Goal: Task Accomplishment & Management: Use online tool/utility

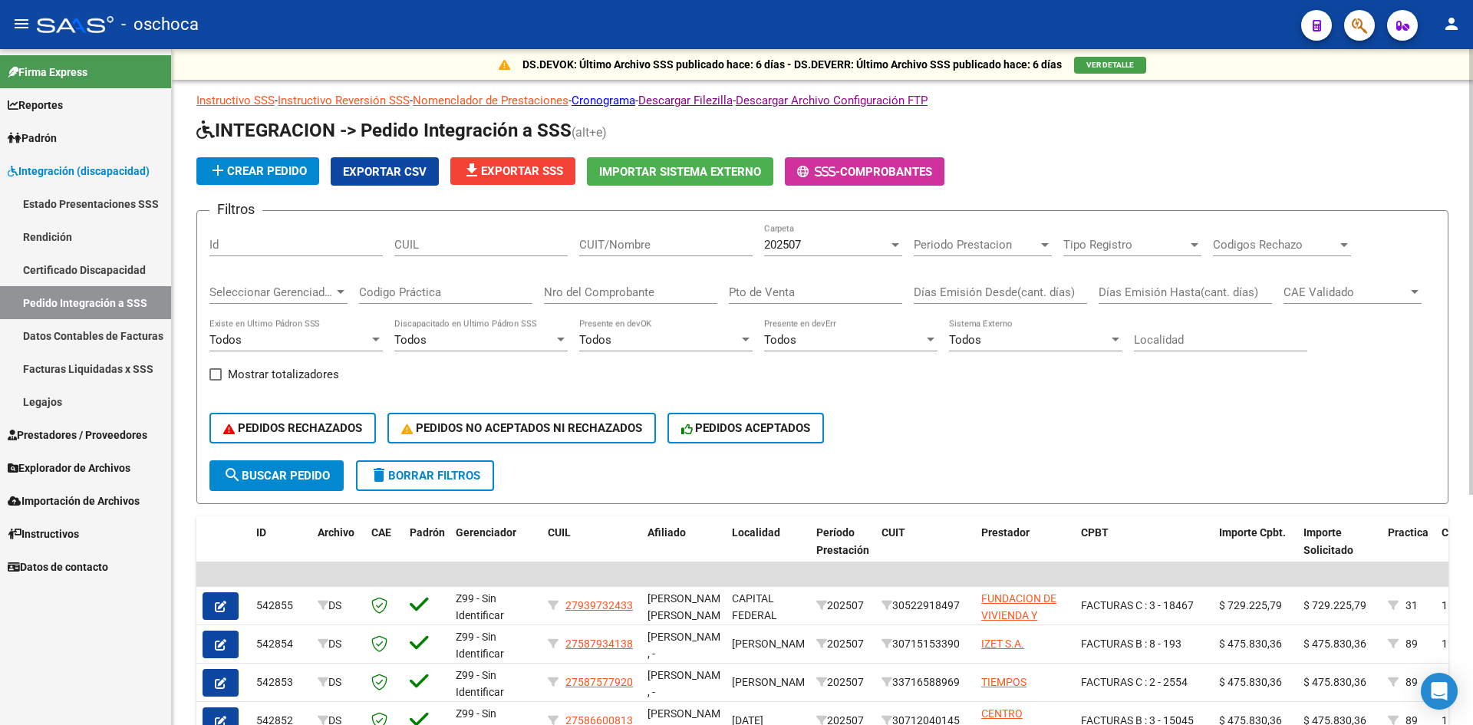
click at [1082, 67] on button "VER DETALLE" at bounding box center [1110, 65] width 72 height 17
click at [1101, 63] on span "VER DETALLE" at bounding box center [1110, 65] width 48 height 8
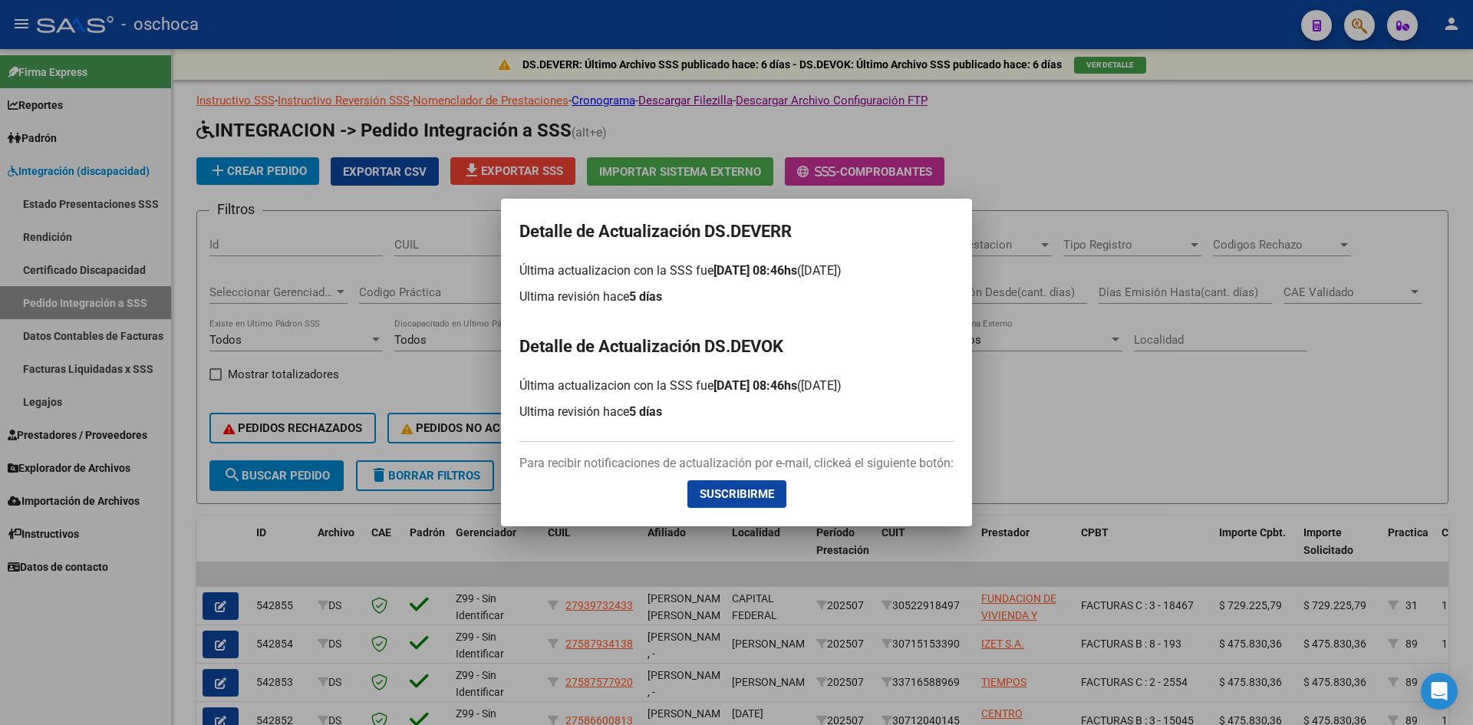
click at [1162, 406] on div at bounding box center [736, 362] width 1473 height 725
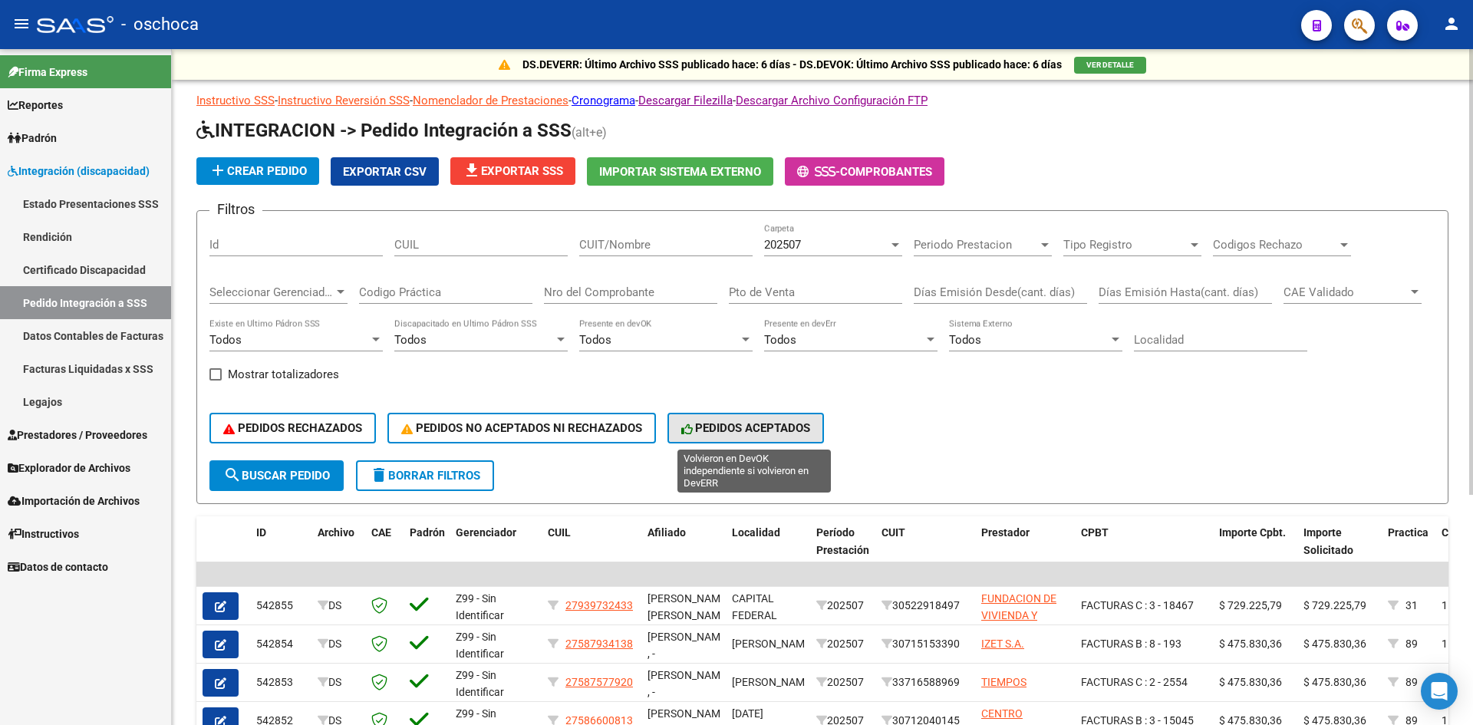
click at [778, 423] on span "PEDIDOS ACEPTADOS" at bounding box center [746, 428] width 130 height 14
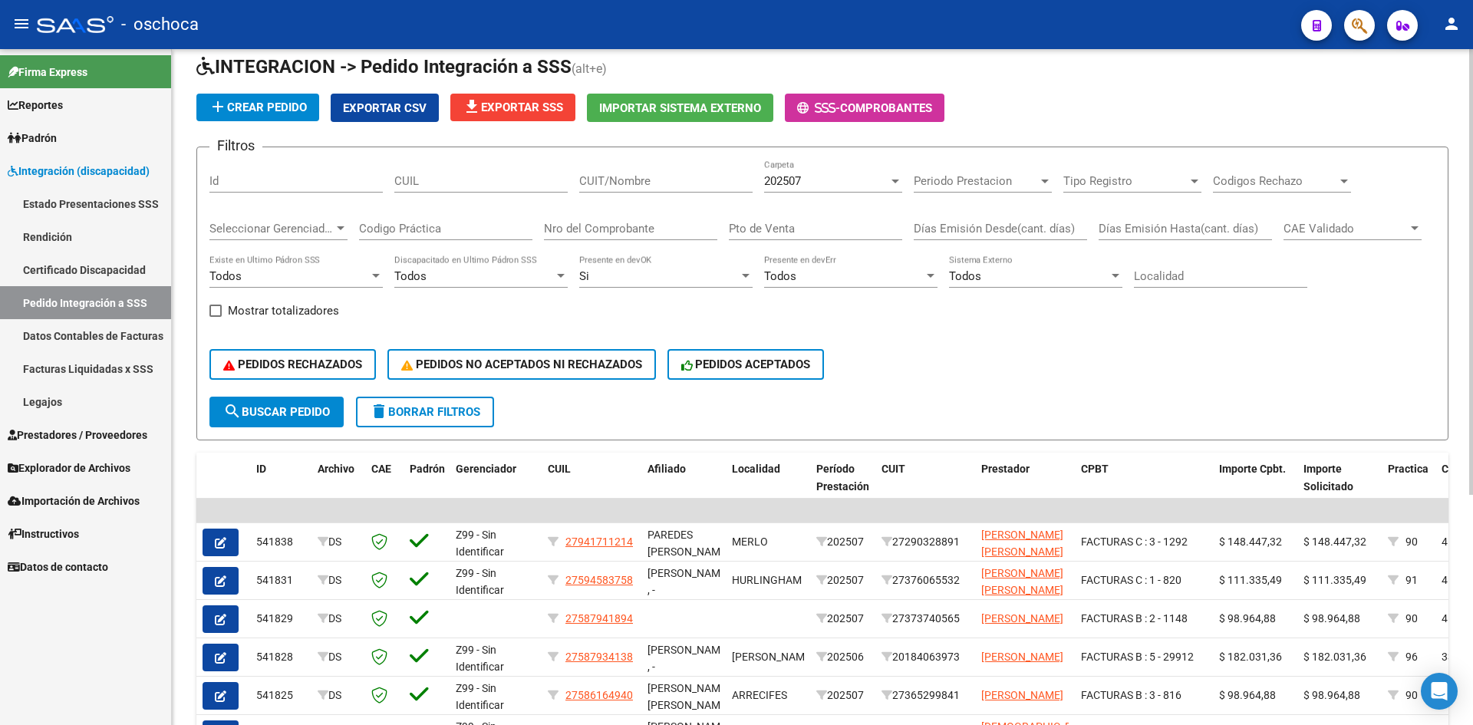
scroll to position [43, 0]
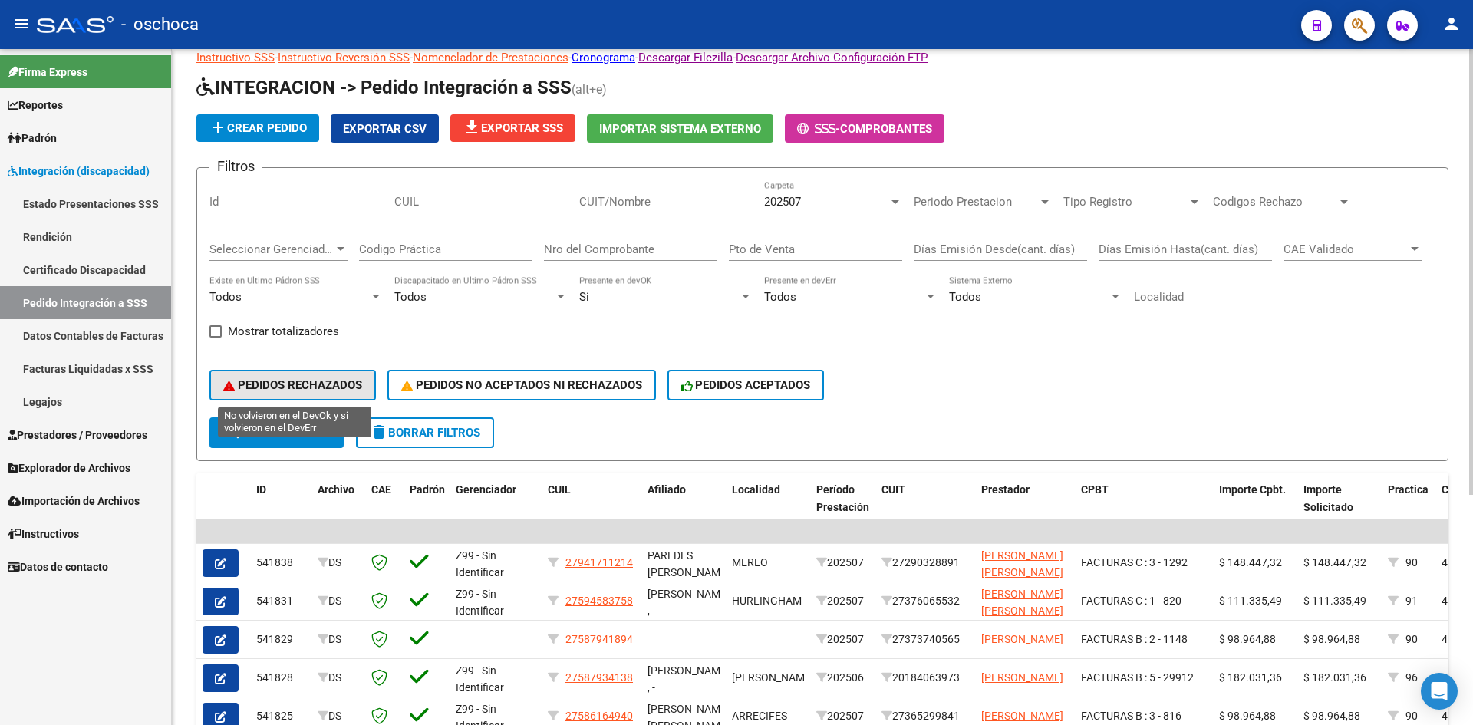
click at [326, 380] on span "PEDIDOS RECHAZADOS" at bounding box center [292, 385] width 139 height 14
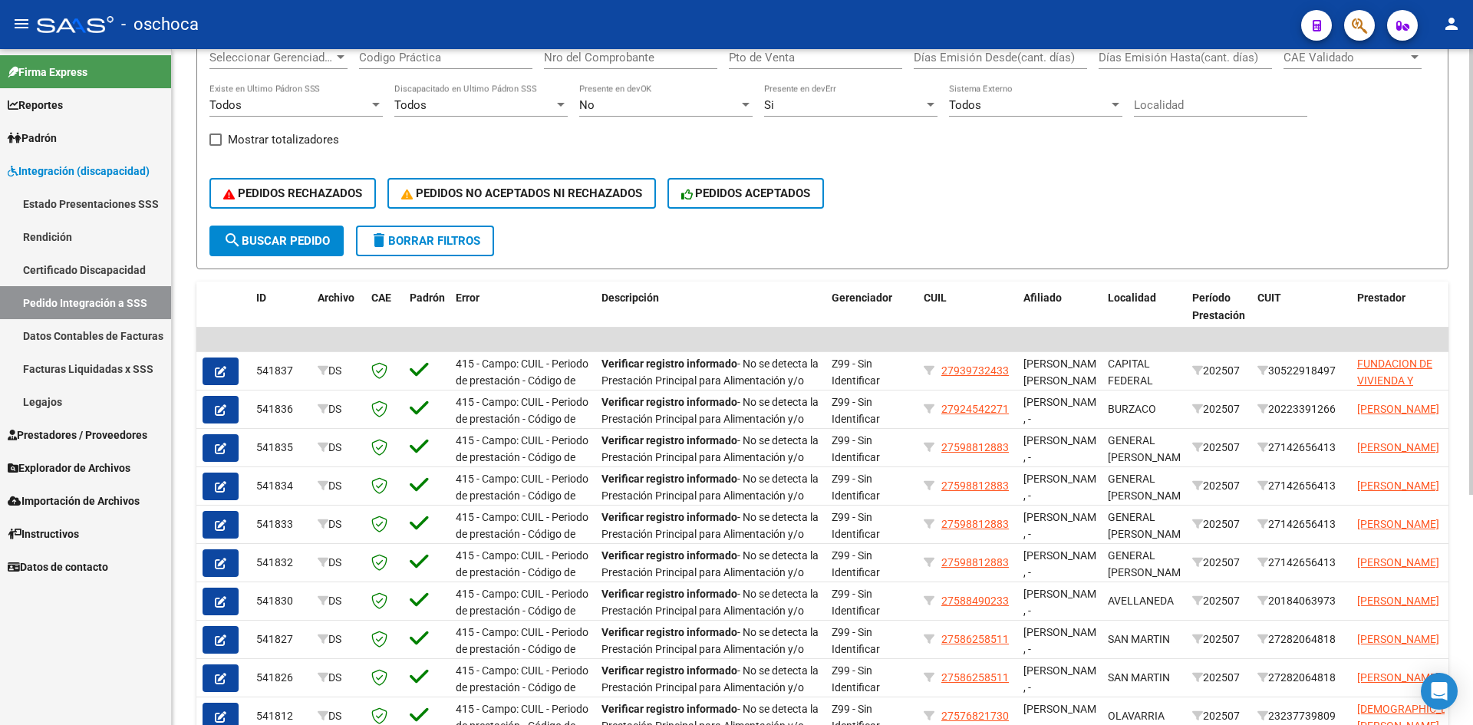
scroll to position [0, 0]
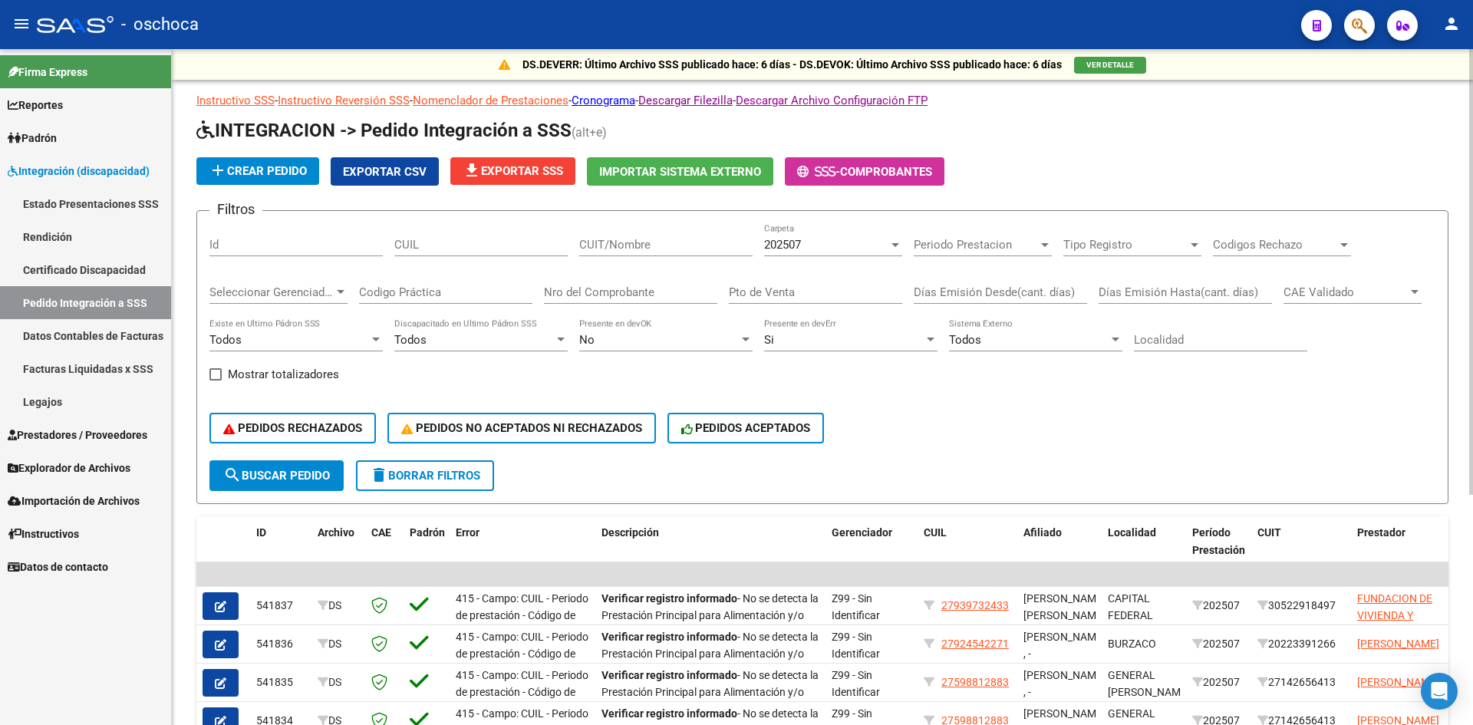
click at [1102, 61] on span "VER DETALLE" at bounding box center [1110, 65] width 48 height 8
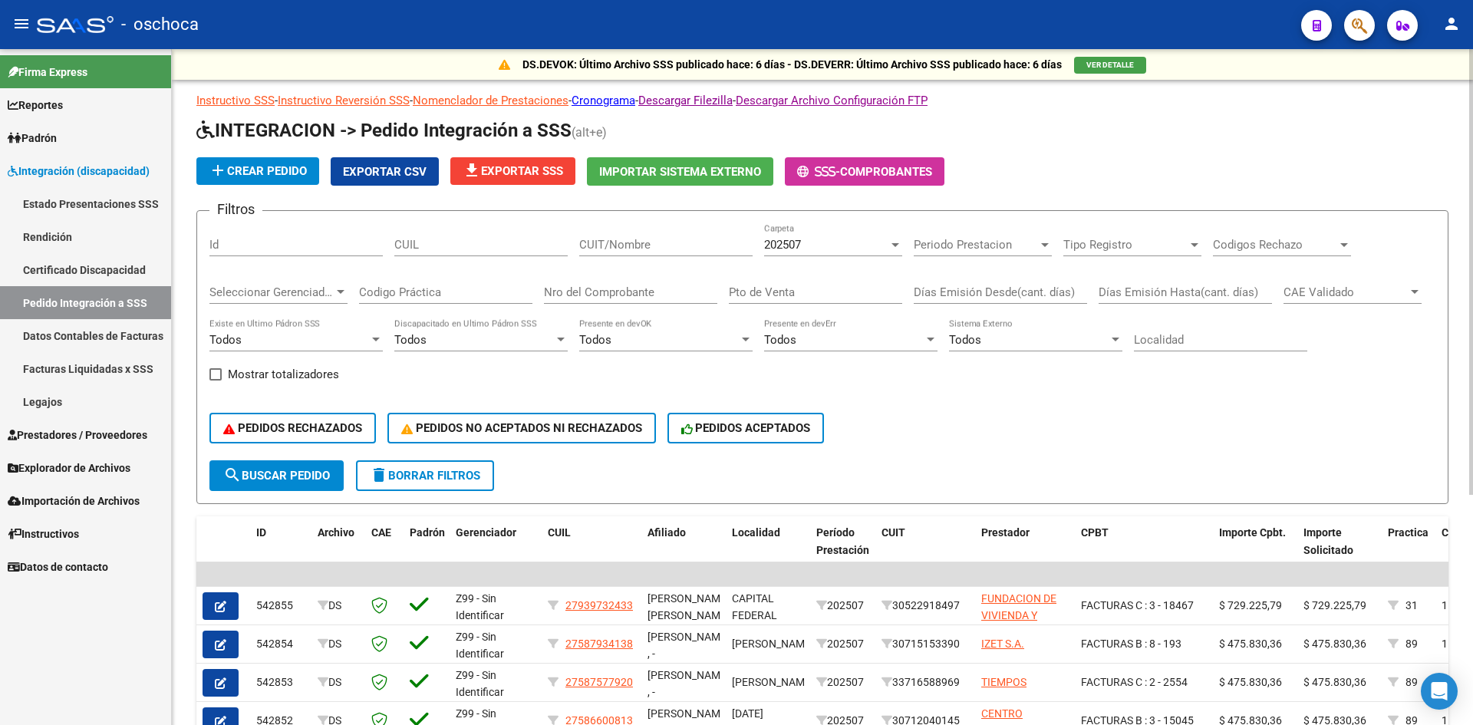
click at [1123, 61] on span "VER DETALLE" at bounding box center [1110, 65] width 48 height 8
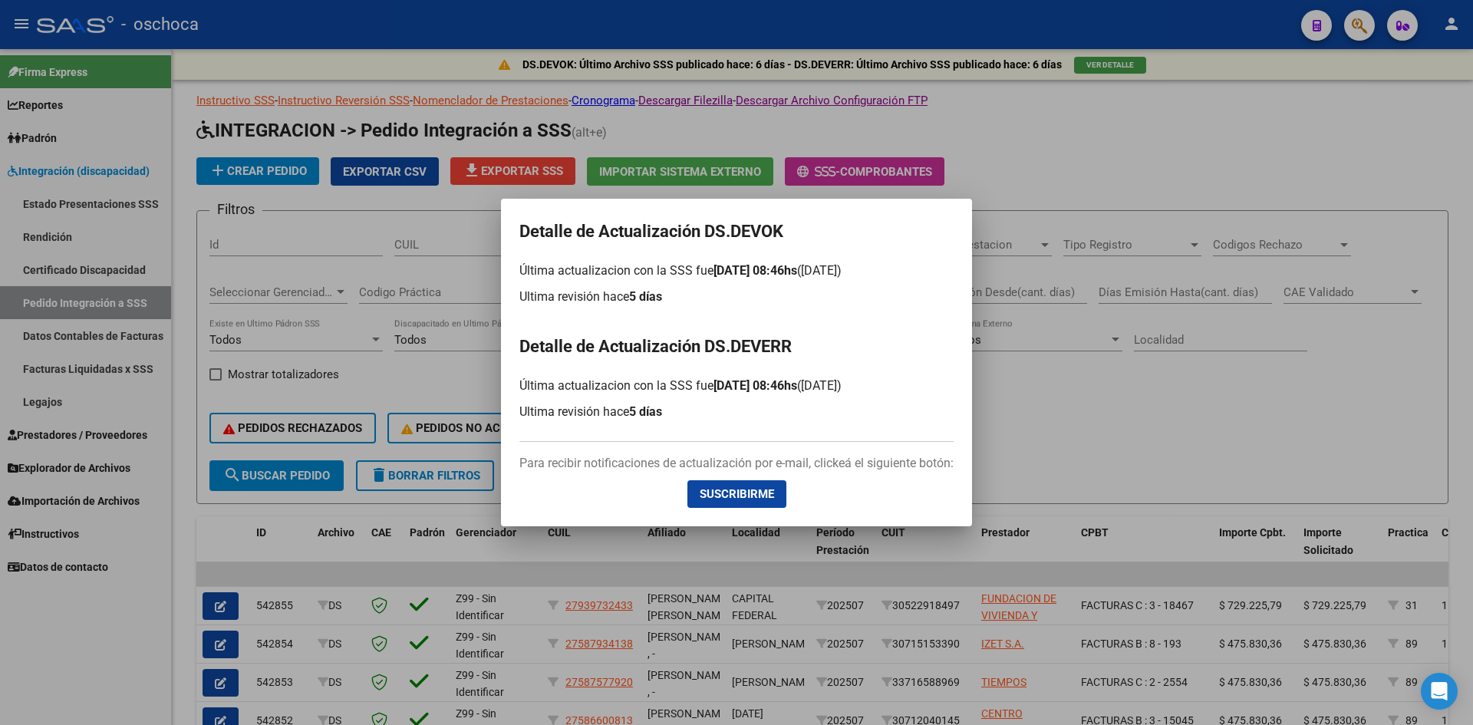
click at [1026, 422] on div at bounding box center [736, 362] width 1473 height 725
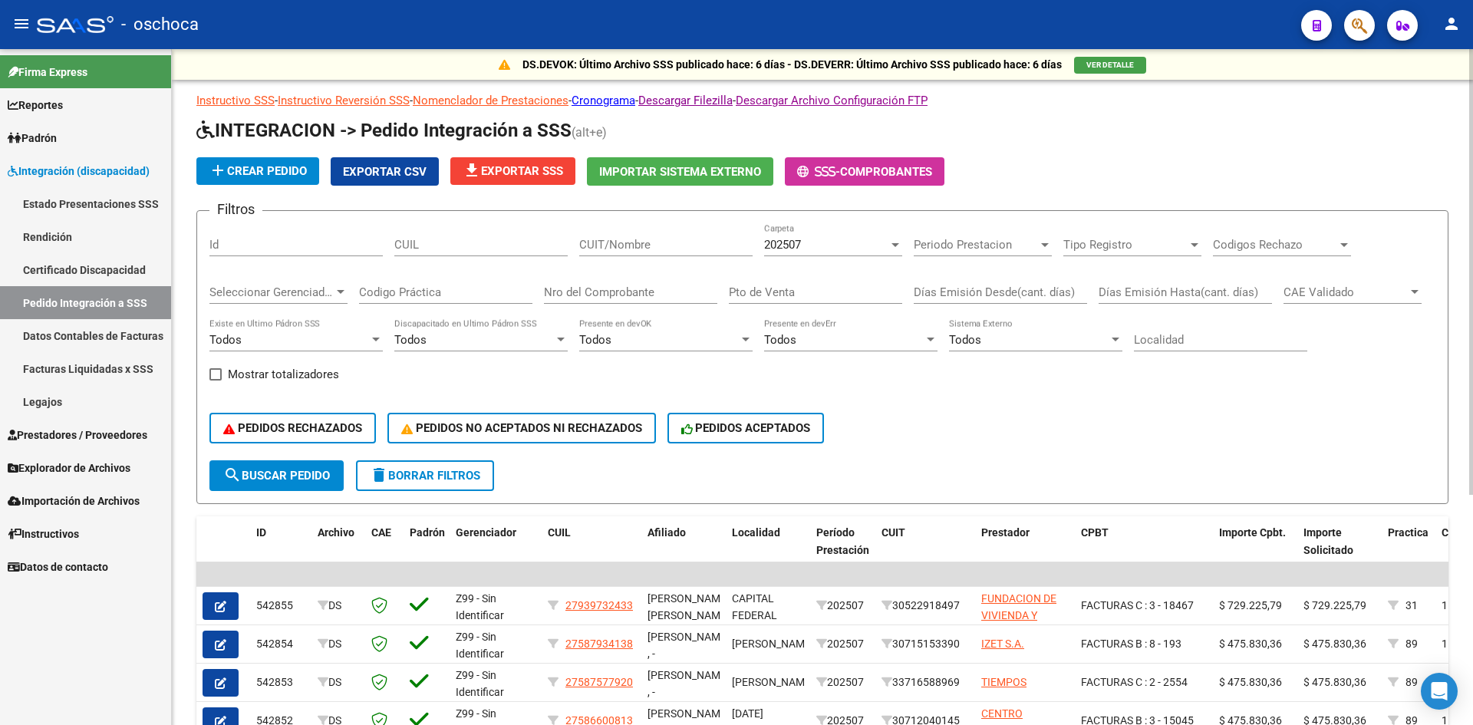
click at [1110, 62] on span "VER DETALLE" at bounding box center [1110, 65] width 48 height 8
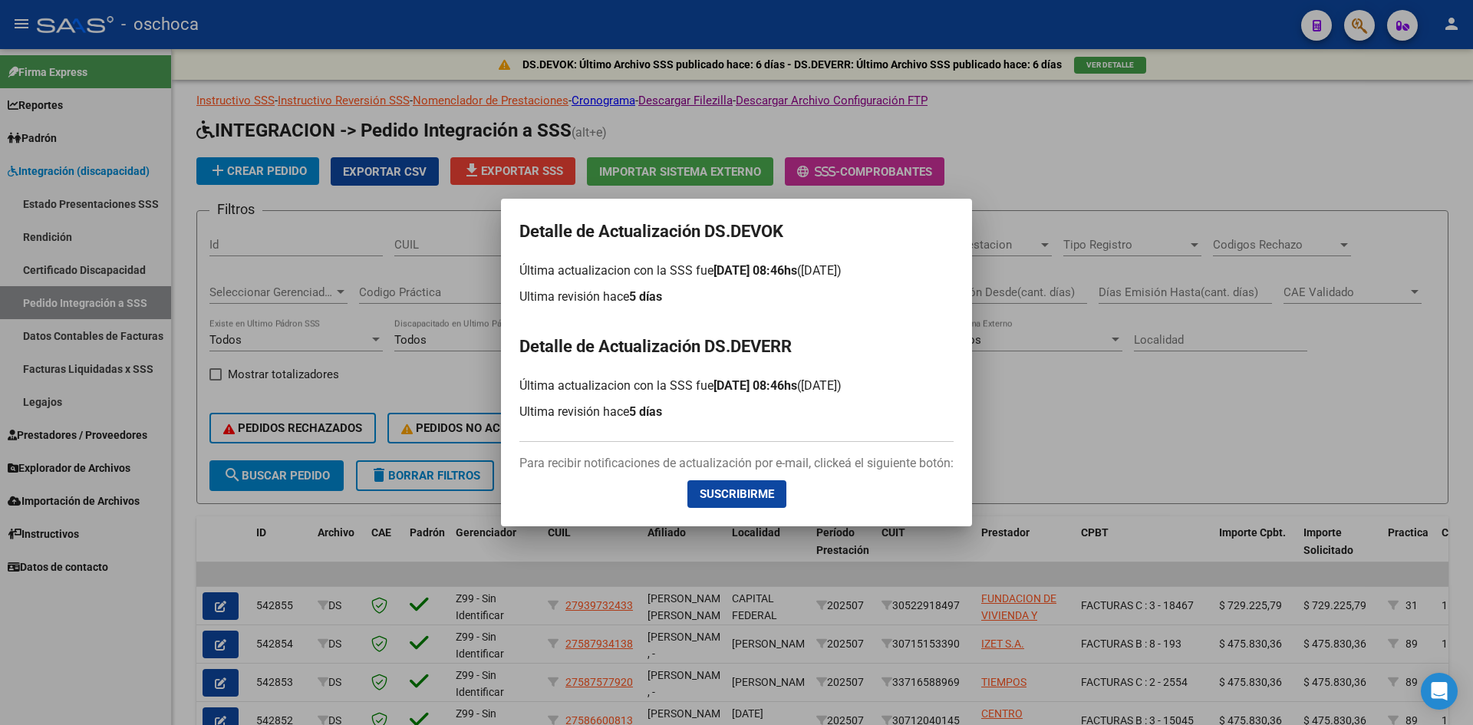
click at [1085, 405] on div at bounding box center [736, 362] width 1473 height 725
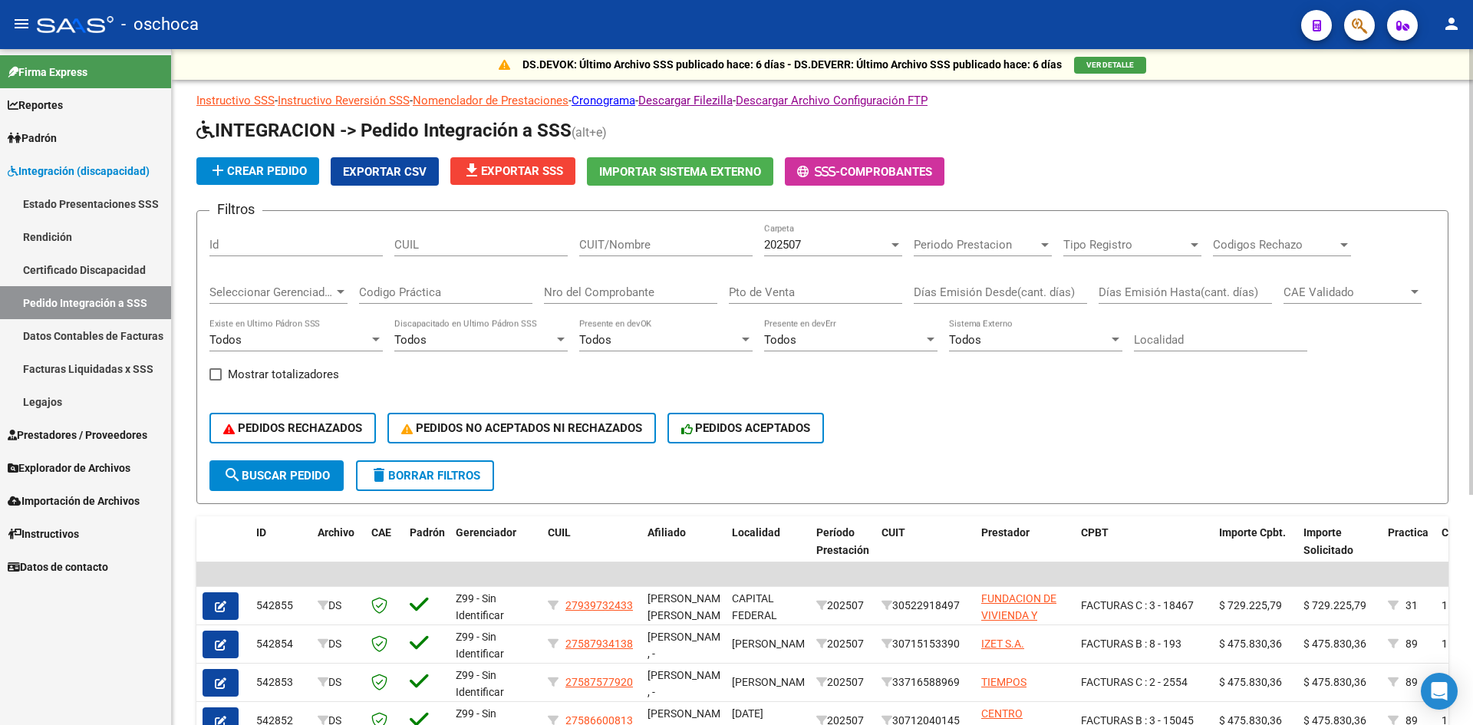
click at [1020, 149] on app-list-header "INTEGRACION -> Pedido Integración a SSS (alt+e) add Crear Pedido Exportar CSV f…" at bounding box center [822, 311] width 1252 height 386
click at [1122, 59] on button "VER DETALLE" at bounding box center [1113, 65] width 72 height 17
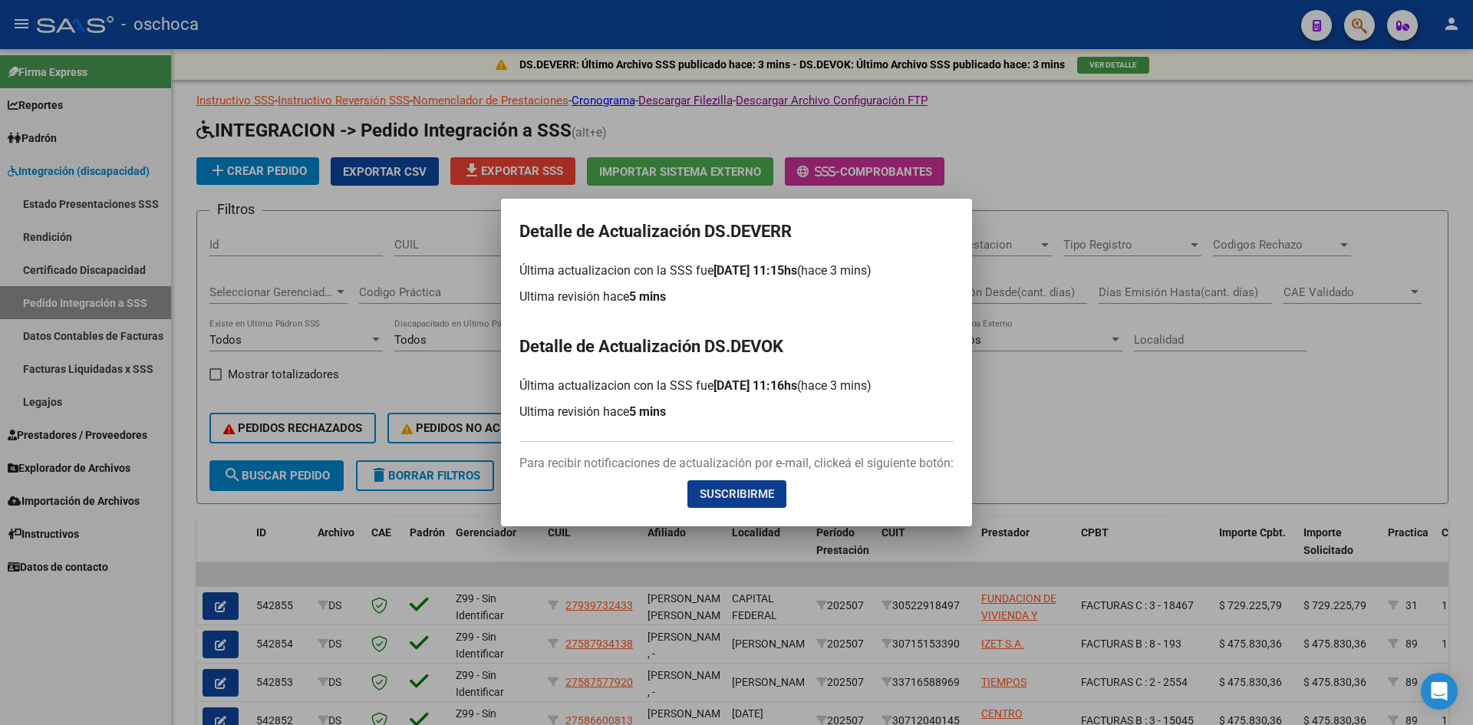
click at [1069, 391] on div at bounding box center [736, 362] width 1473 height 725
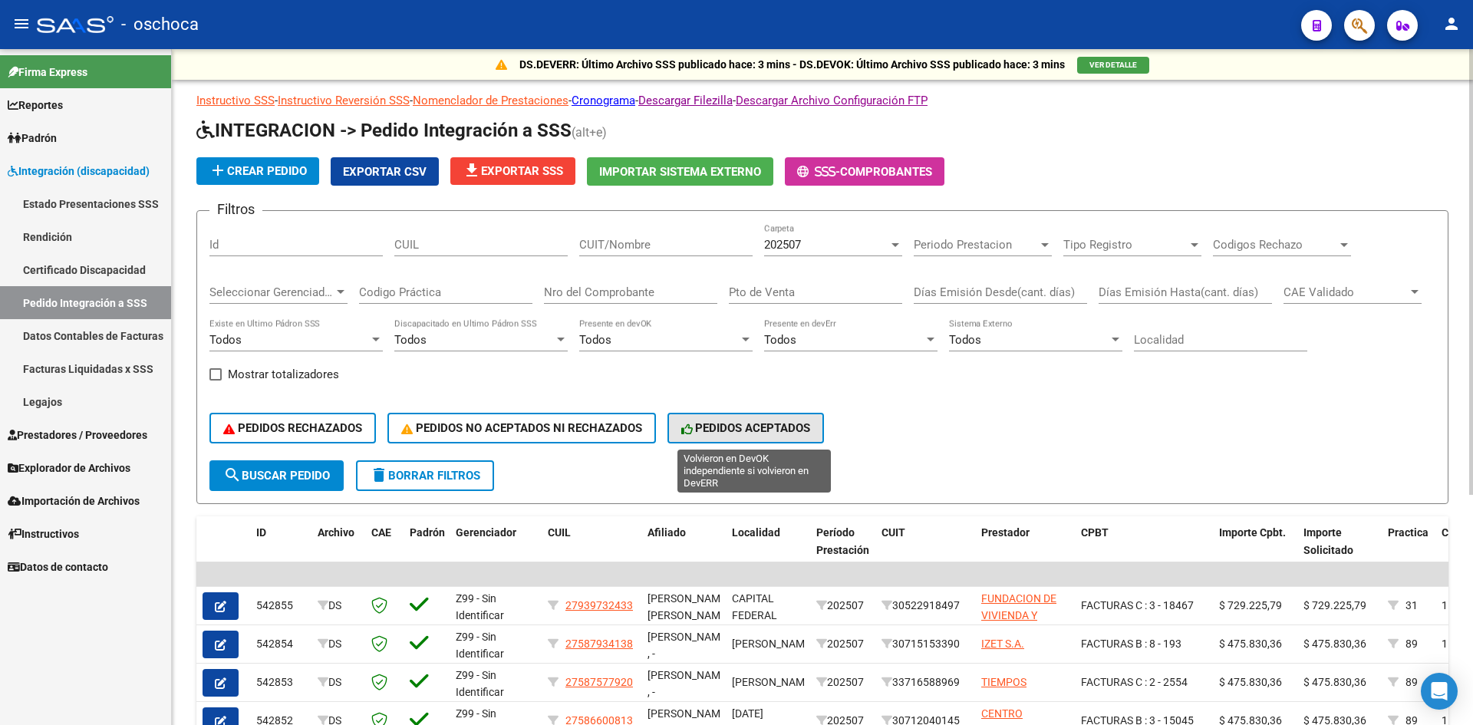
click at [783, 420] on button "PEDIDOS ACEPTADOS" at bounding box center [745, 428] width 157 height 31
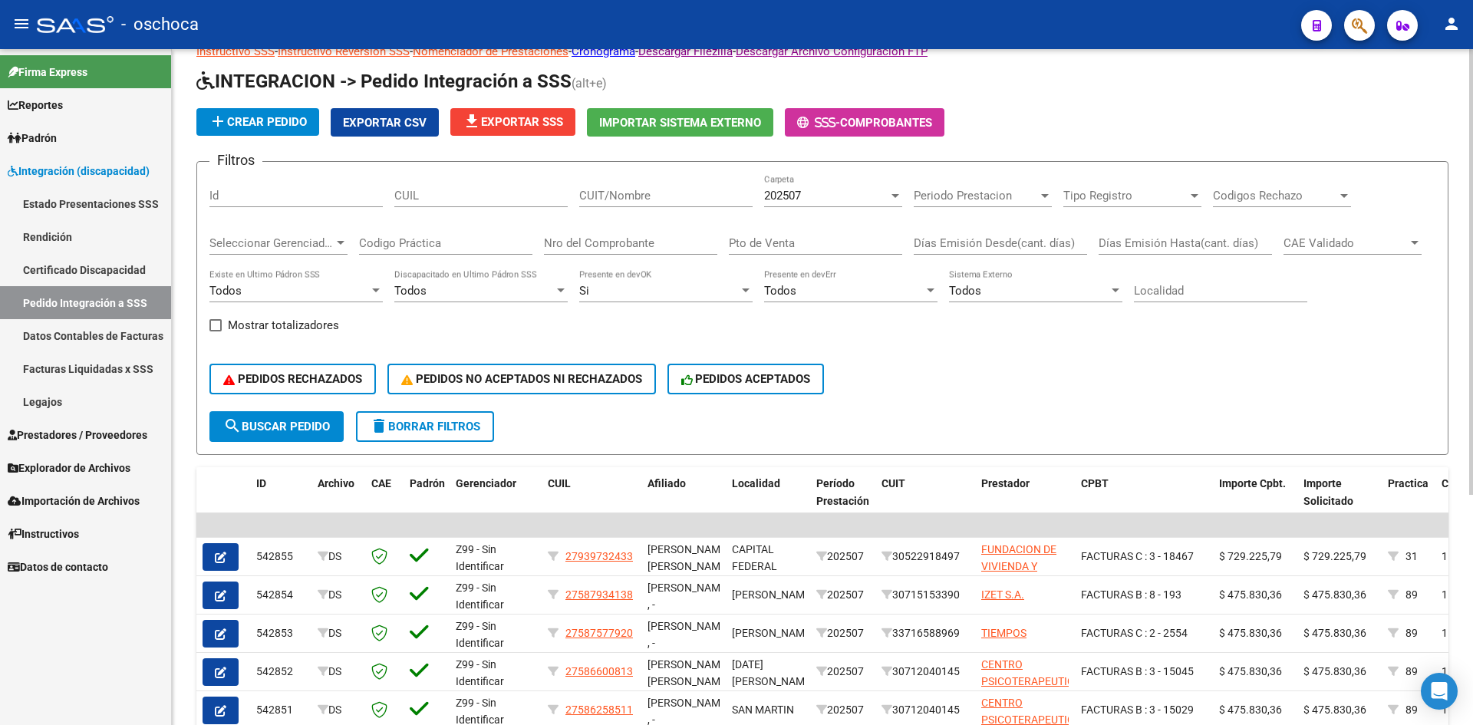
scroll to position [307, 0]
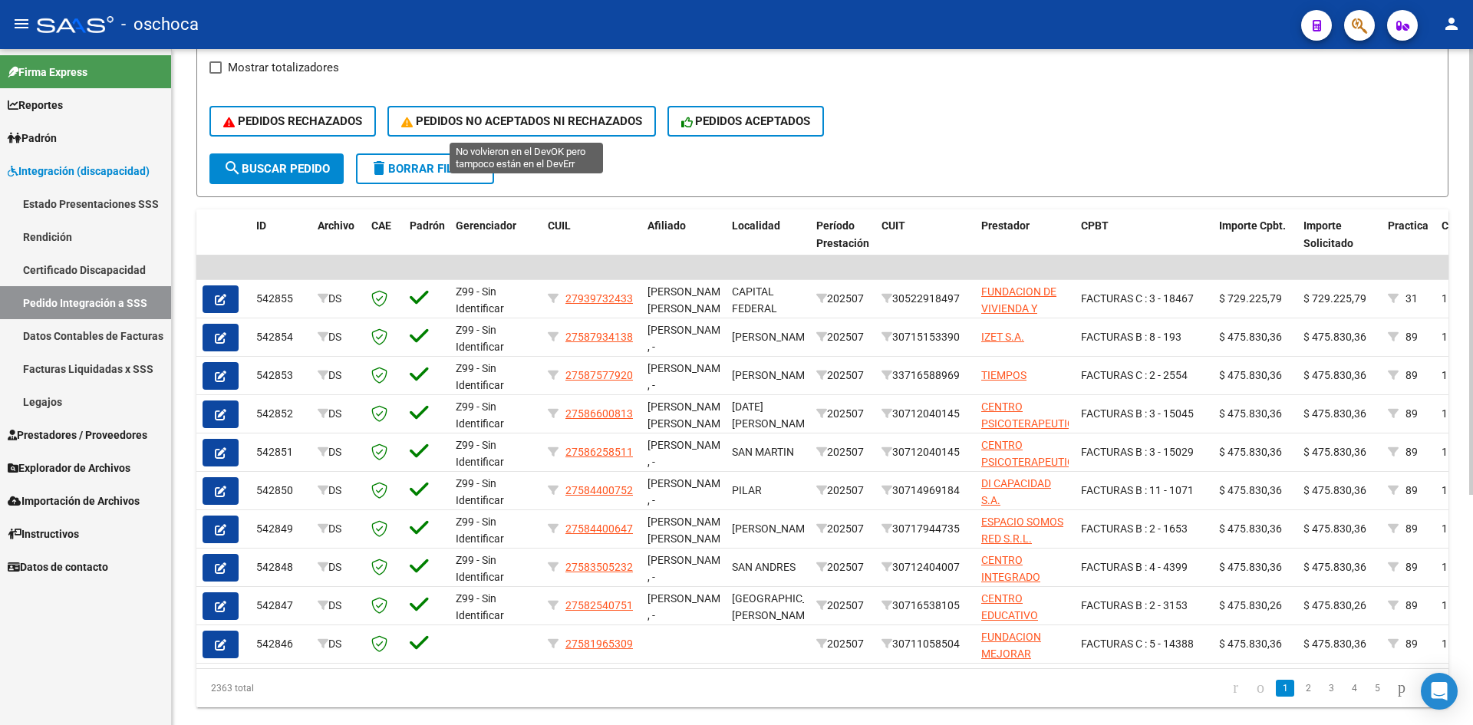
click at [581, 127] on span "PEDIDOS NO ACEPTADOS NI RECHAZADOS" at bounding box center [521, 121] width 241 height 14
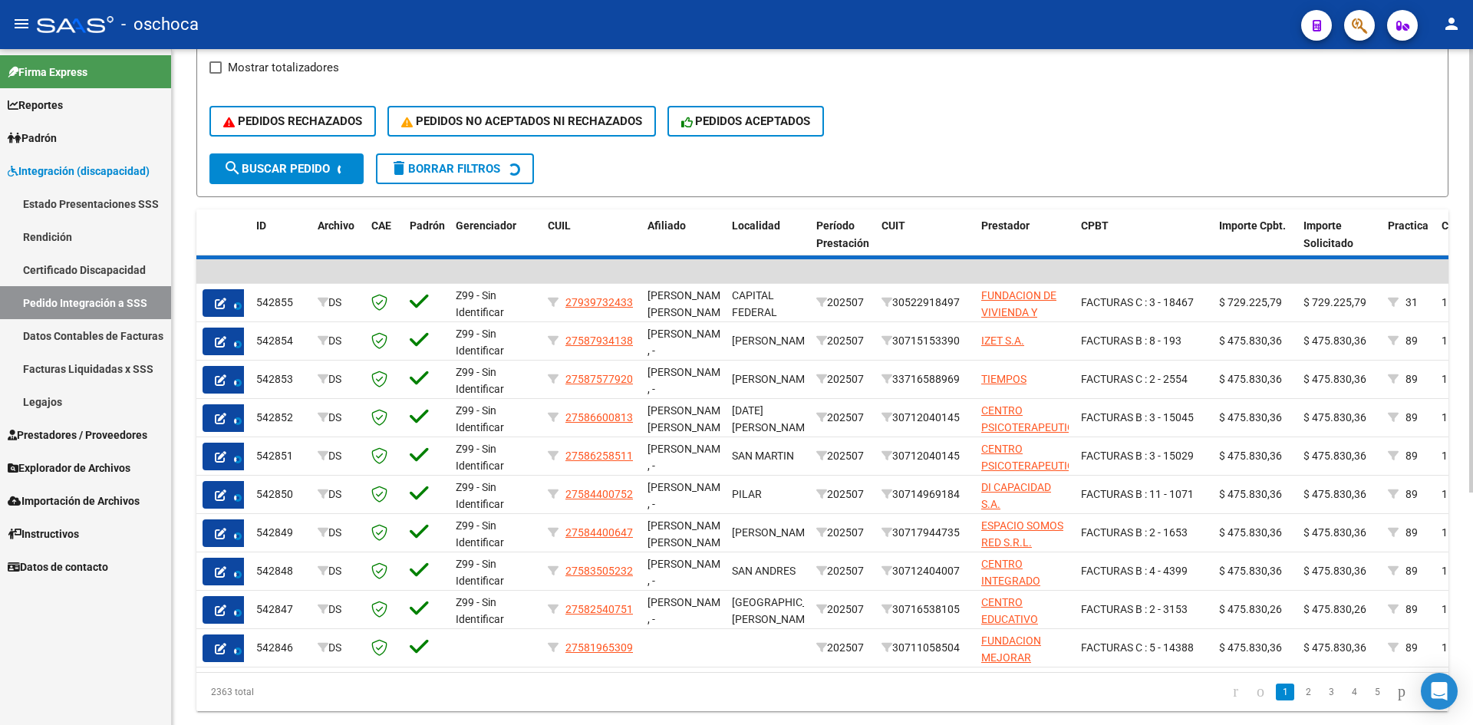
scroll to position [0, 0]
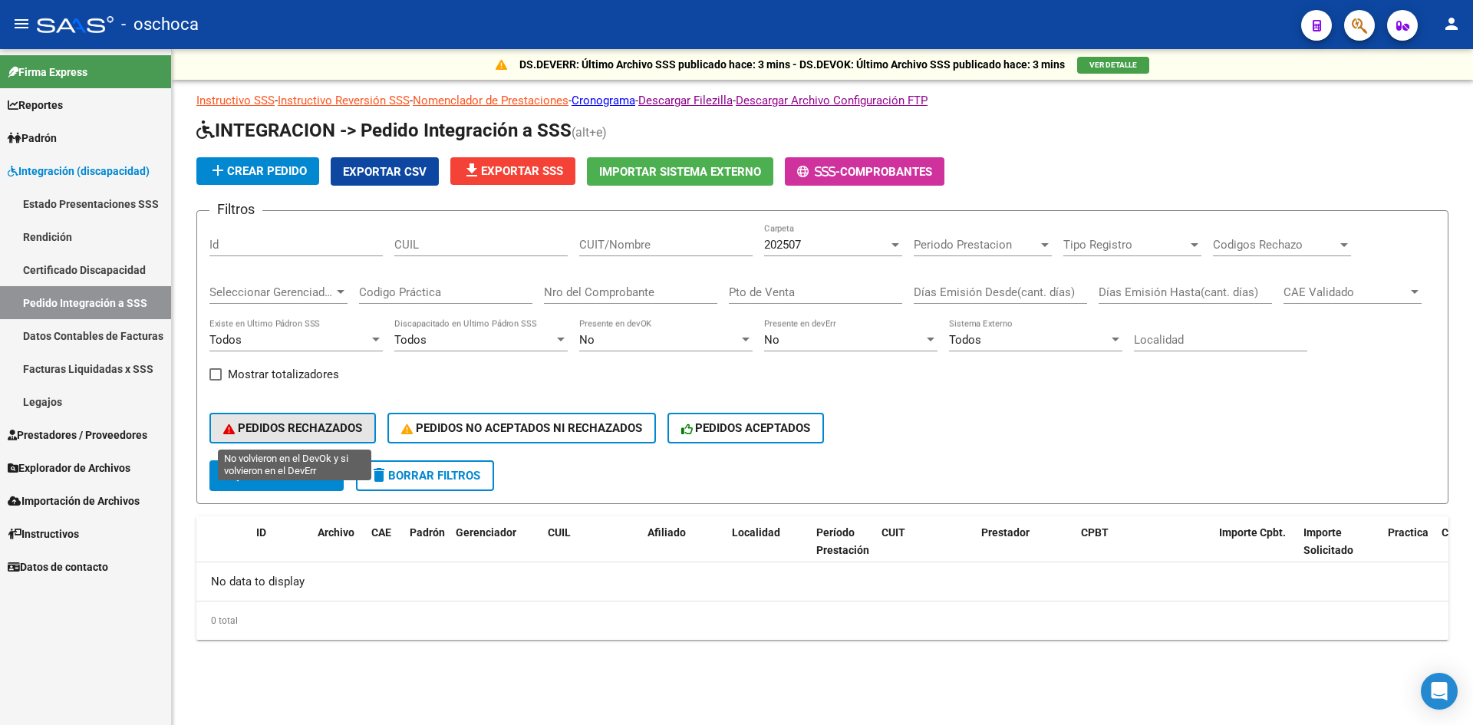
click at [315, 427] on span "PEDIDOS RECHAZADOS" at bounding box center [292, 428] width 139 height 14
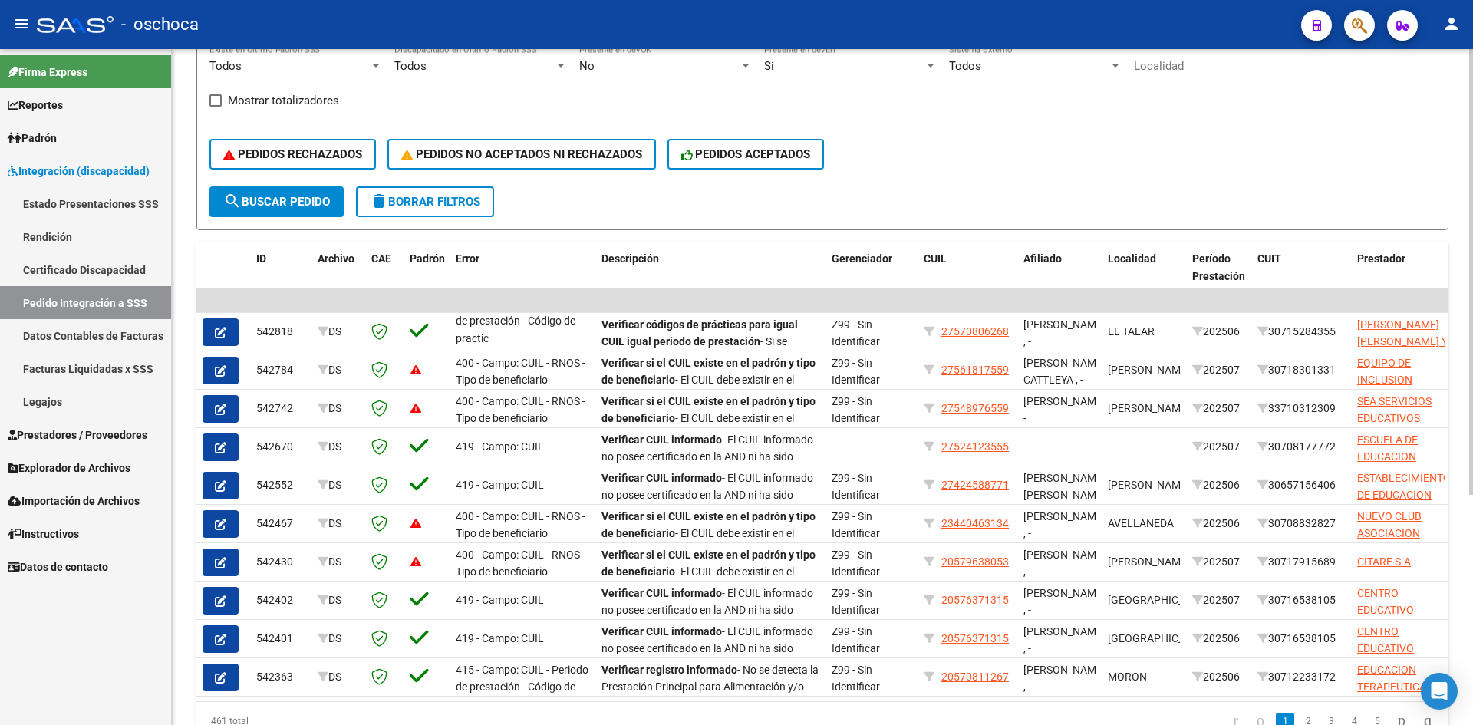
scroll to position [307, 0]
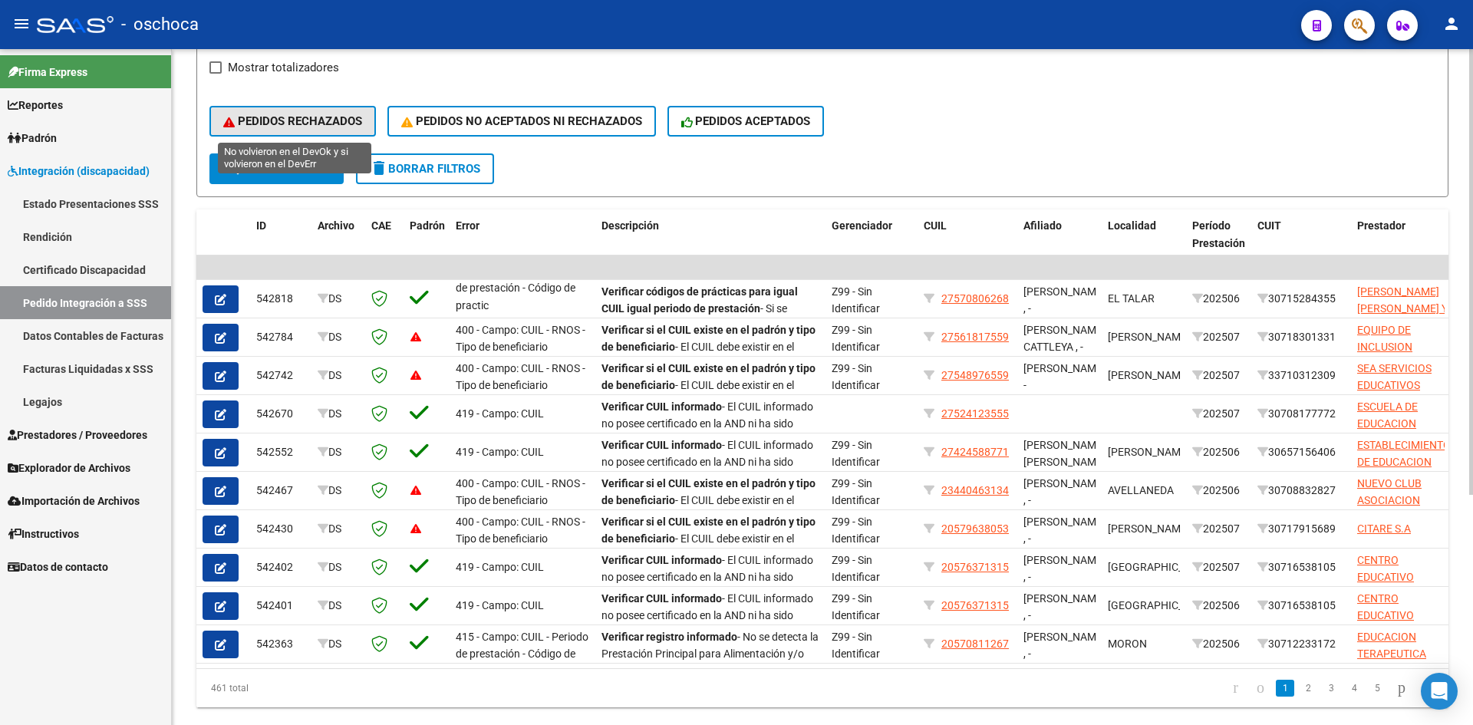
click at [302, 120] on span "PEDIDOS RECHAZADOS" at bounding box center [292, 121] width 139 height 14
click at [279, 130] on button "PEDIDOS RECHAZADOS" at bounding box center [292, 121] width 166 height 31
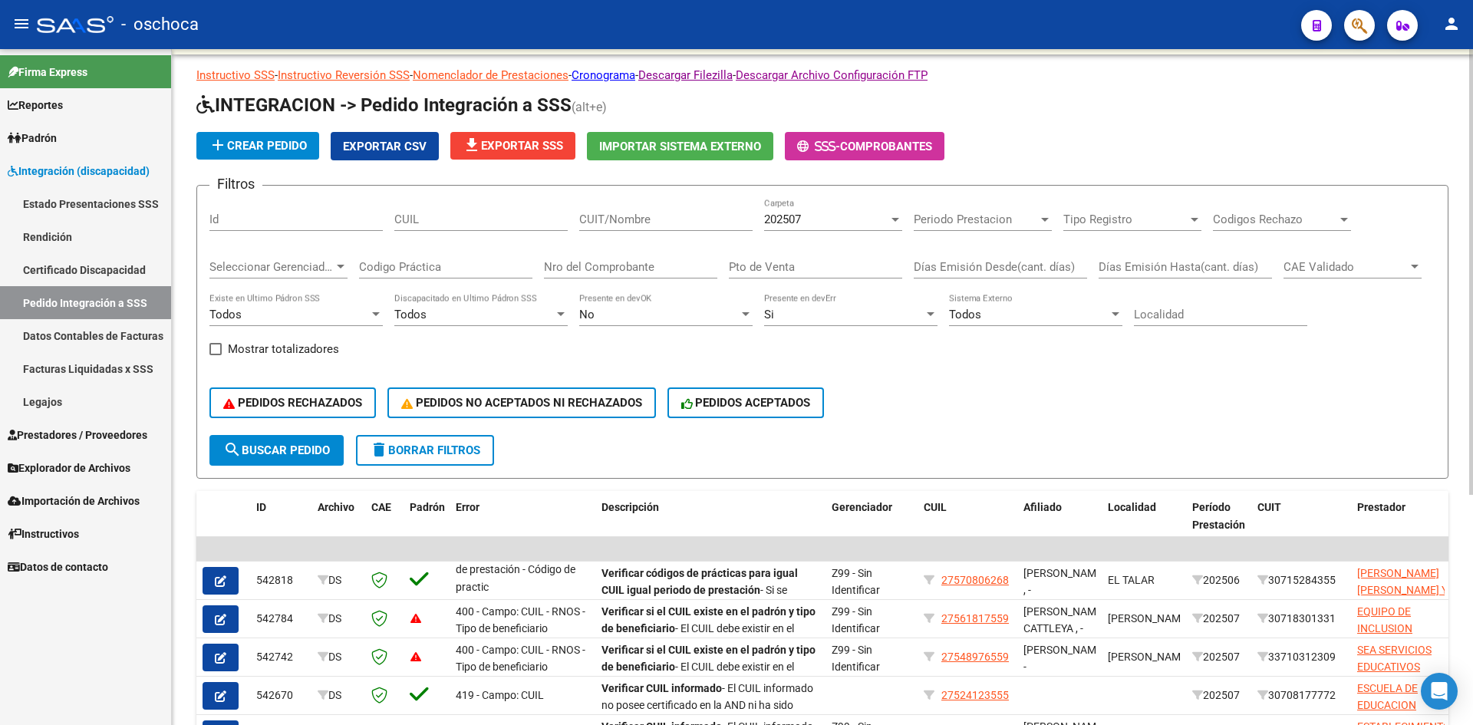
scroll to position [0, 0]
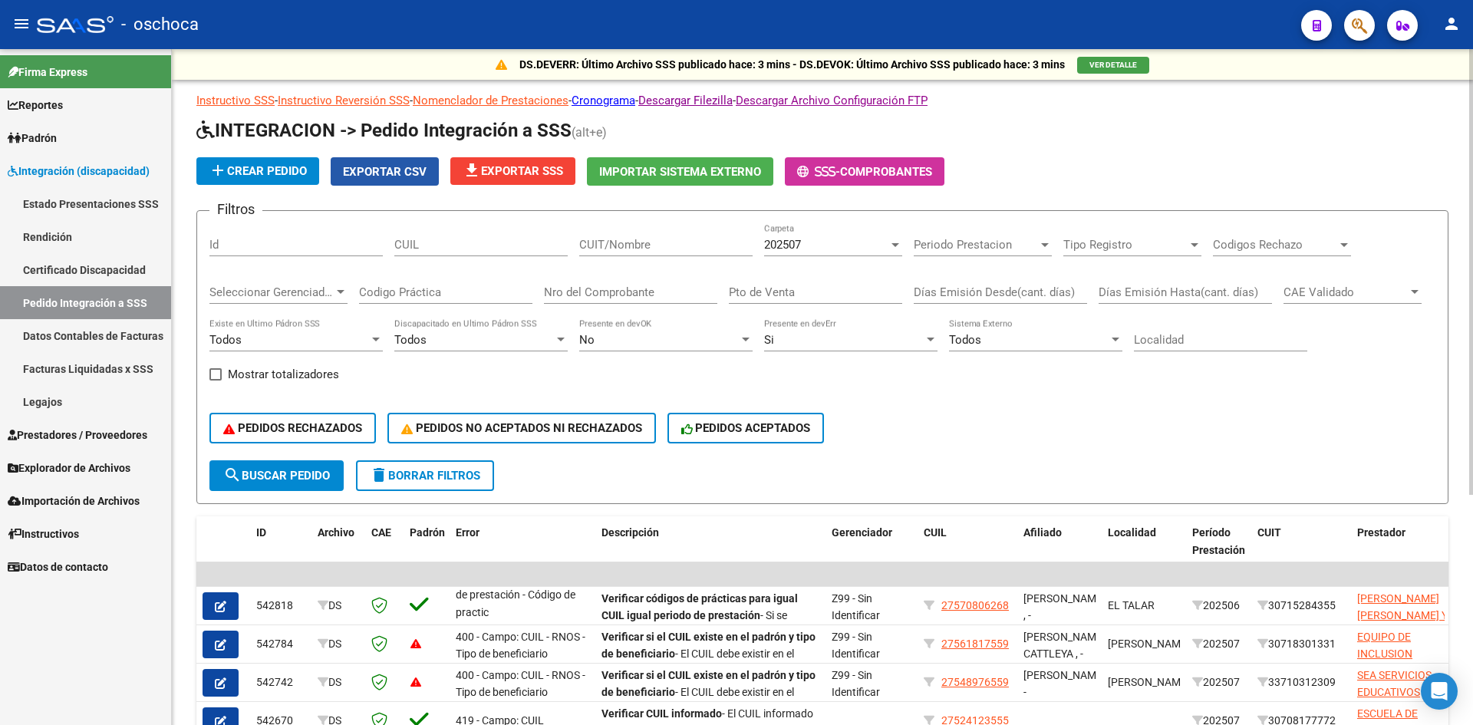
click at [394, 178] on span "Exportar CSV" at bounding box center [385, 172] width 84 height 14
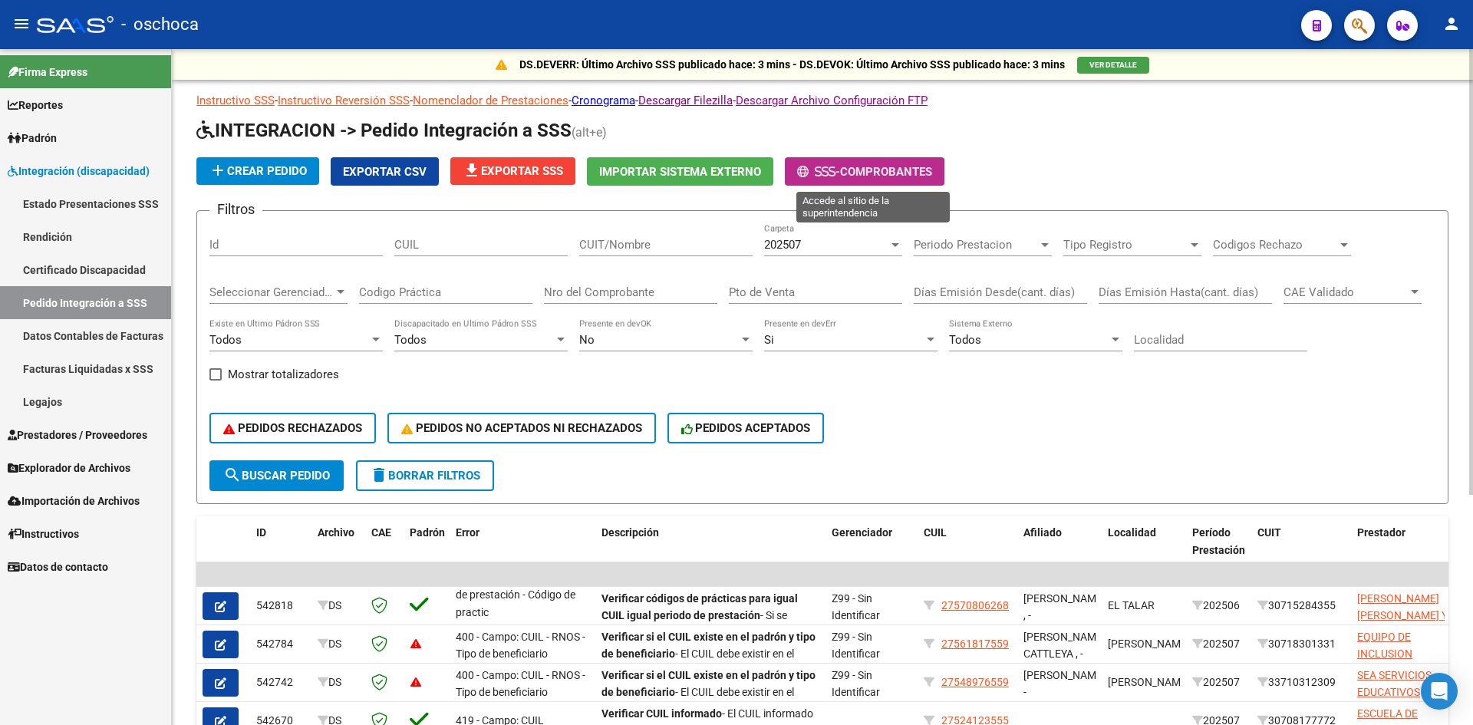
click at [920, 177] on span "Comprobantes" at bounding box center [886, 172] width 92 height 14
click at [380, 170] on span "Exportar CSV" at bounding box center [385, 172] width 84 height 14
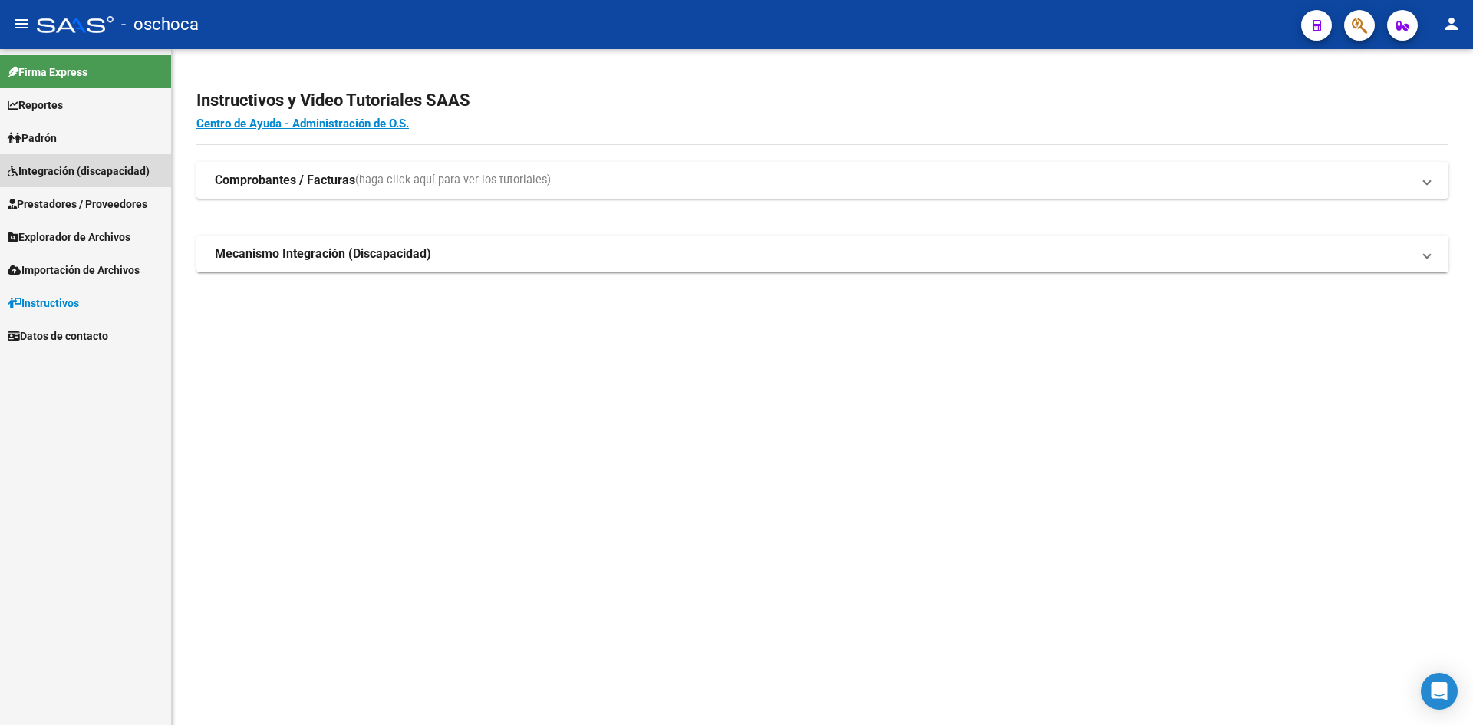
click at [44, 165] on span "Integración (discapacidad)" at bounding box center [79, 171] width 142 height 17
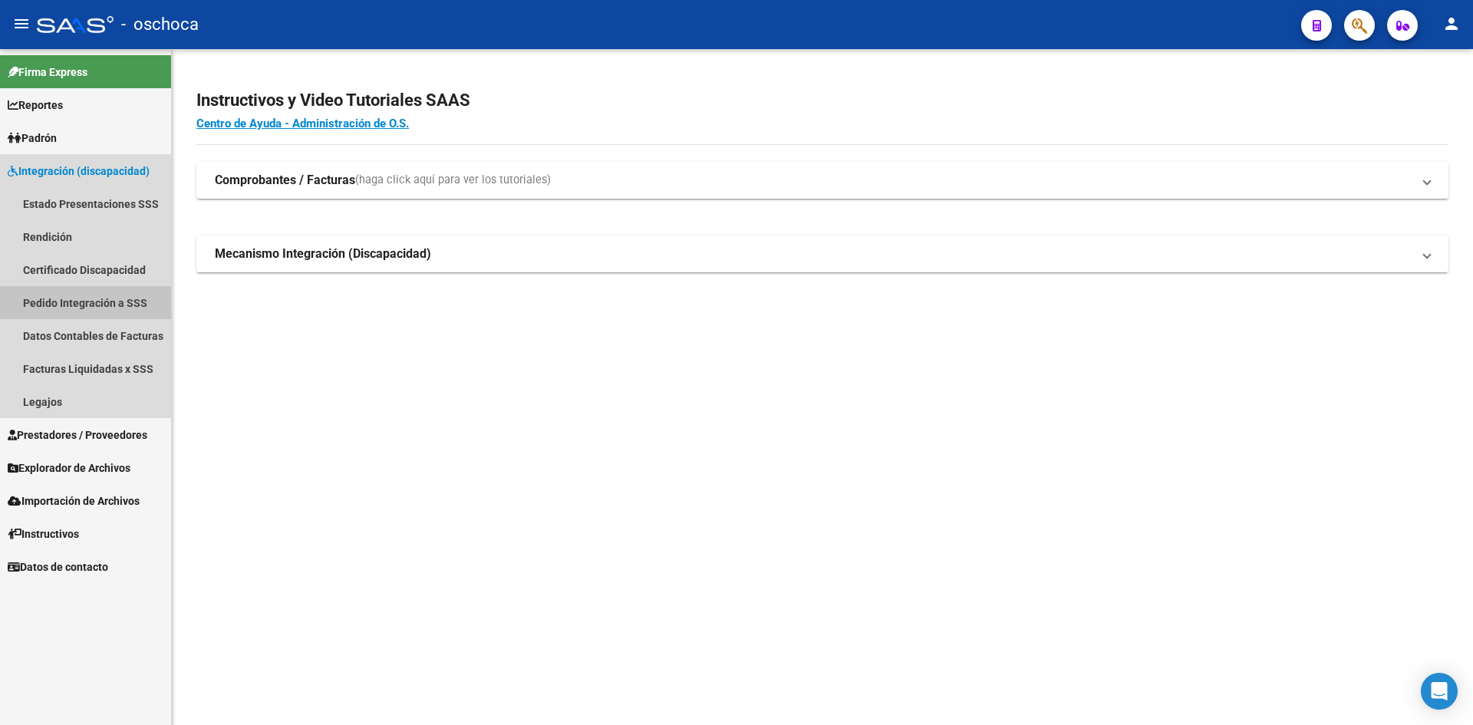
click at [95, 301] on link "Pedido Integración a SSS" at bounding box center [85, 302] width 171 height 33
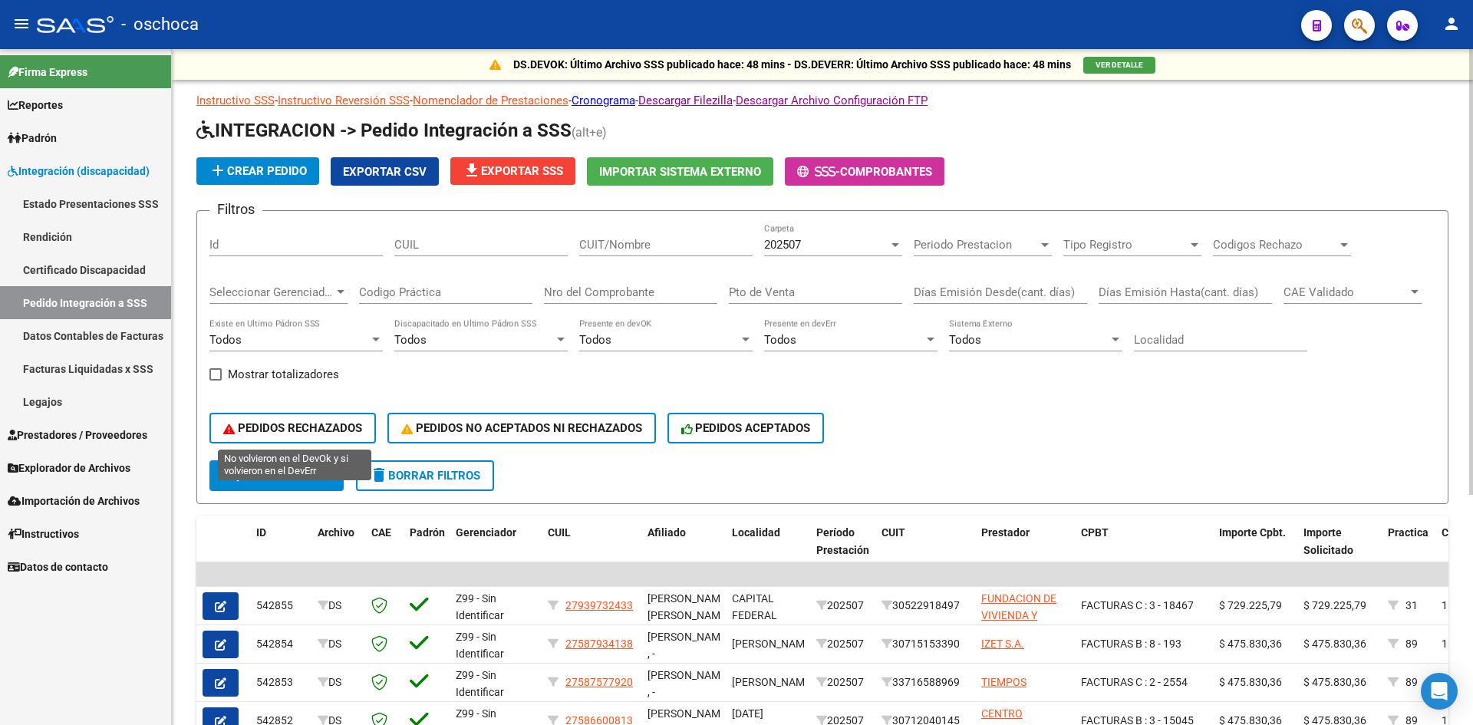
click at [345, 432] on span "PEDIDOS RECHAZADOS" at bounding box center [292, 428] width 139 height 14
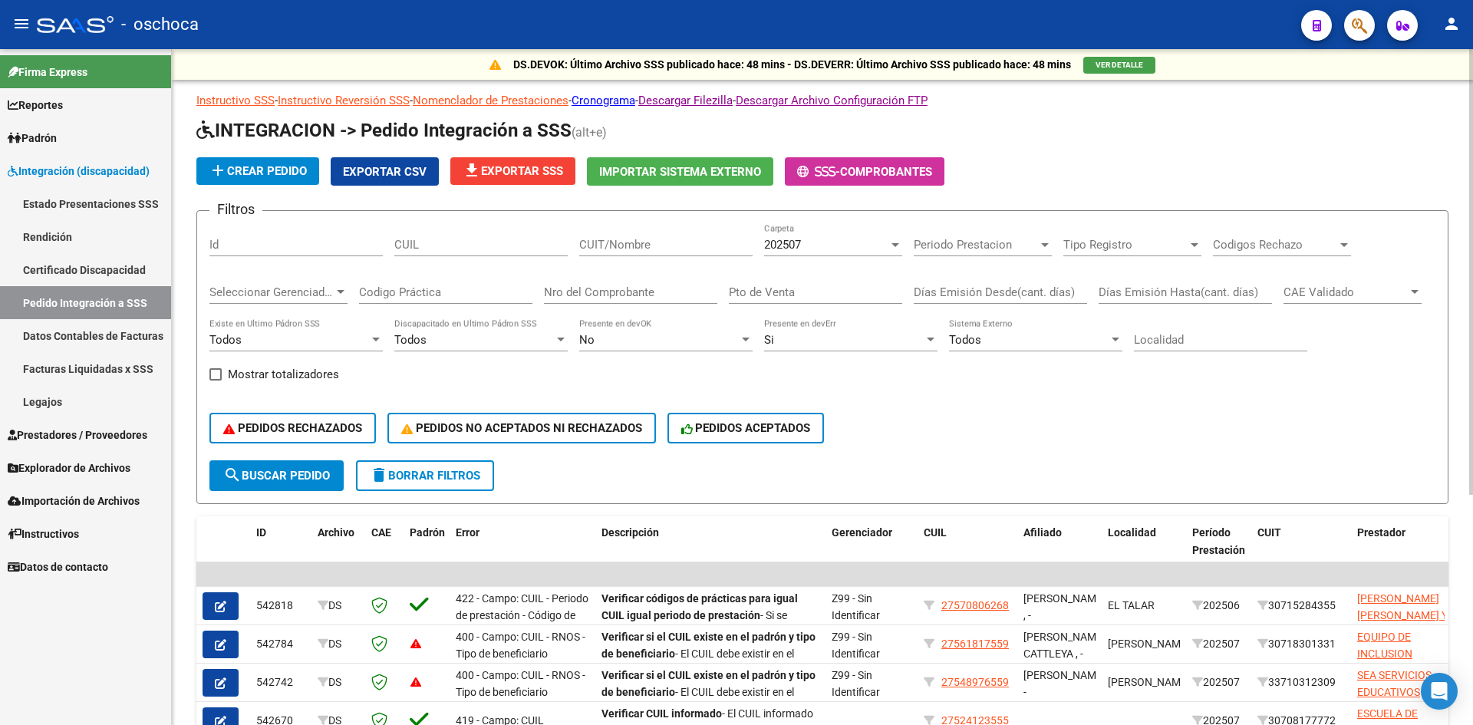
click at [400, 170] on span "Exportar CSV" at bounding box center [385, 172] width 84 height 14
